Goal: Information Seeking & Learning: Understand process/instructions

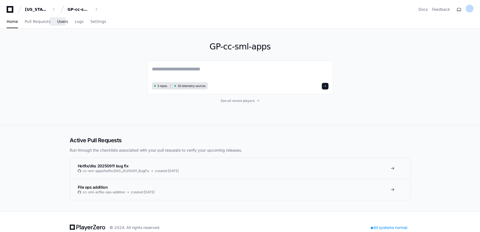
click at [58, 23] on span "Users" at bounding box center [62, 21] width 11 height 3
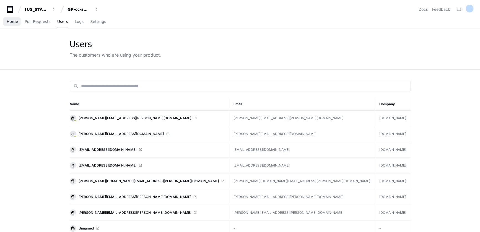
click at [8, 23] on span "Home" at bounding box center [12, 21] width 11 height 3
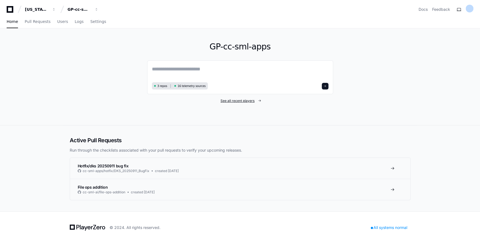
click at [236, 100] on span "See all recent players" at bounding box center [237, 101] width 34 height 4
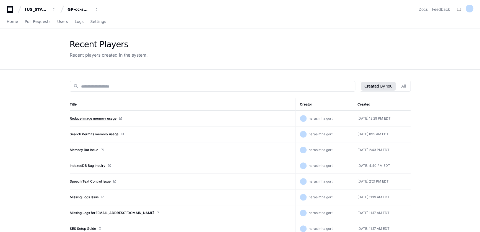
click at [97, 118] on link "Reduce image memory usage" at bounding box center [93, 118] width 47 height 4
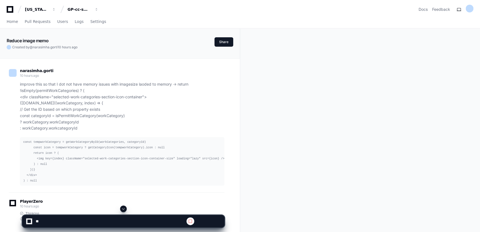
click at [124, 210] on span at bounding box center [123, 209] width 4 height 4
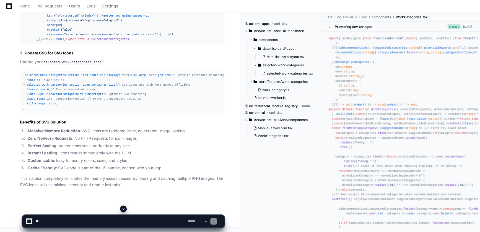
scroll to position [11327, 0]
click at [122, 206] on button at bounding box center [123, 209] width 7 height 7
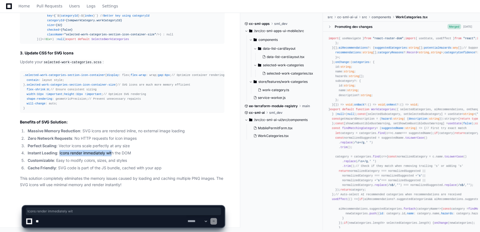
drag, startPoint x: 59, startPoint y: 154, endPoint x: 113, endPoint y: 151, distance: 54.0
click at [113, 151] on li "Instant Loading : Icons render immediately with the DOM" at bounding box center [125, 153] width 198 height 6
drag, startPoint x: 113, startPoint y: 151, endPoint x: 91, endPoint y: 166, distance: 26.3
click at [91, 166] on li "Cache Friendly : SVG code is part of the JS bundle, cached with your app" at bounding box center [125, 168] width 198 height 6
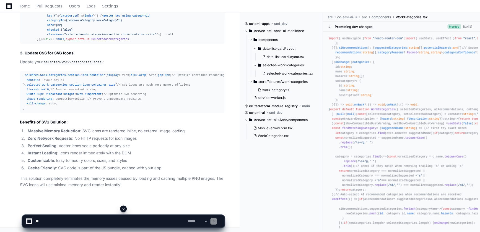
scroll to position [14158, 0]
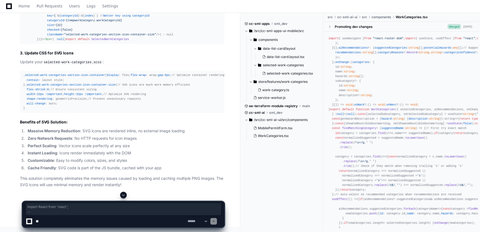
drag, startPoint x: 24, startPoint y: 54, endPoint x: 71, endPoint y: 102, distance: 68.1
copy div "import React from 'react' ; interface SvgWorkCategoryIconProps { categoryId : n…"
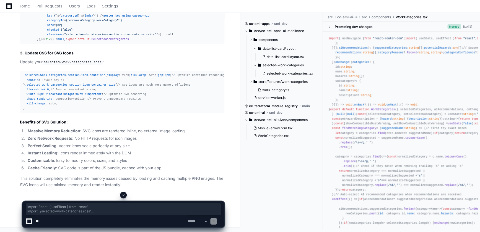
drag, startPoint x: 22, startPoint y: 48, endPoint x: 68, endPoint y: 102, distance: 71.6
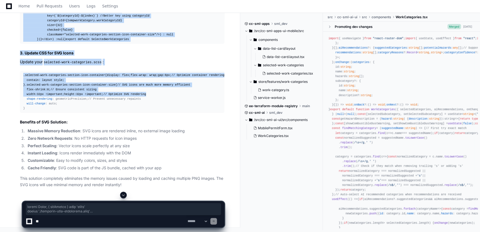
scroll to position [15224, 0]
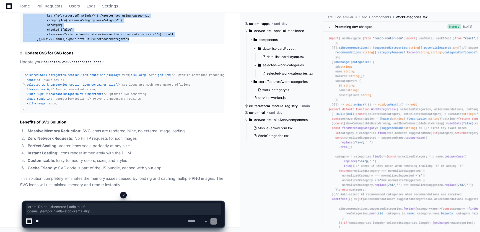
copy div "import React , { useEffect } from 'react' import './selected-work-categories.sc…"
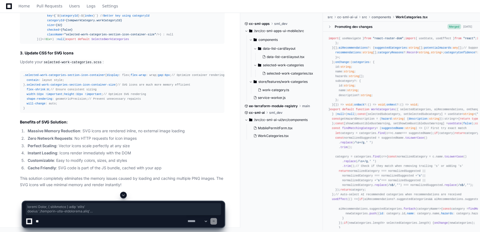
click at [106, 66] on p "Update your selected-work-categories.scss :" at bounding box center [122, 62] width 204 height 7
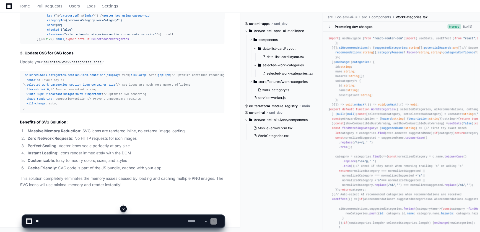
scroll to position [15299, 0]
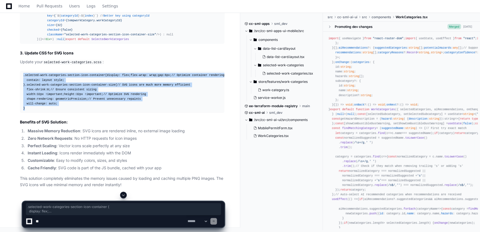
drag, startPoint x: 24, startPoint y: 69, endPoint x: 78, endPoint y: 174, distance: 117.8
click at [78, 111] on div ".selected-work-categories-section-icon-container { display : flex; flex-wrap : …" at bounding box center [122, 92] width 198 height 38
copy div ".selected-work-categories-section-icon-container { display : flex; flex-wrap : …"
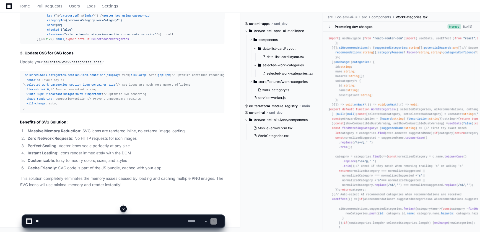
click at [122, 222] on textarea at bounding box center [111, 221] width 152 height 12
type textarea "**********"
